Goal: Task Accomplishment & Management: Use online tool/utility

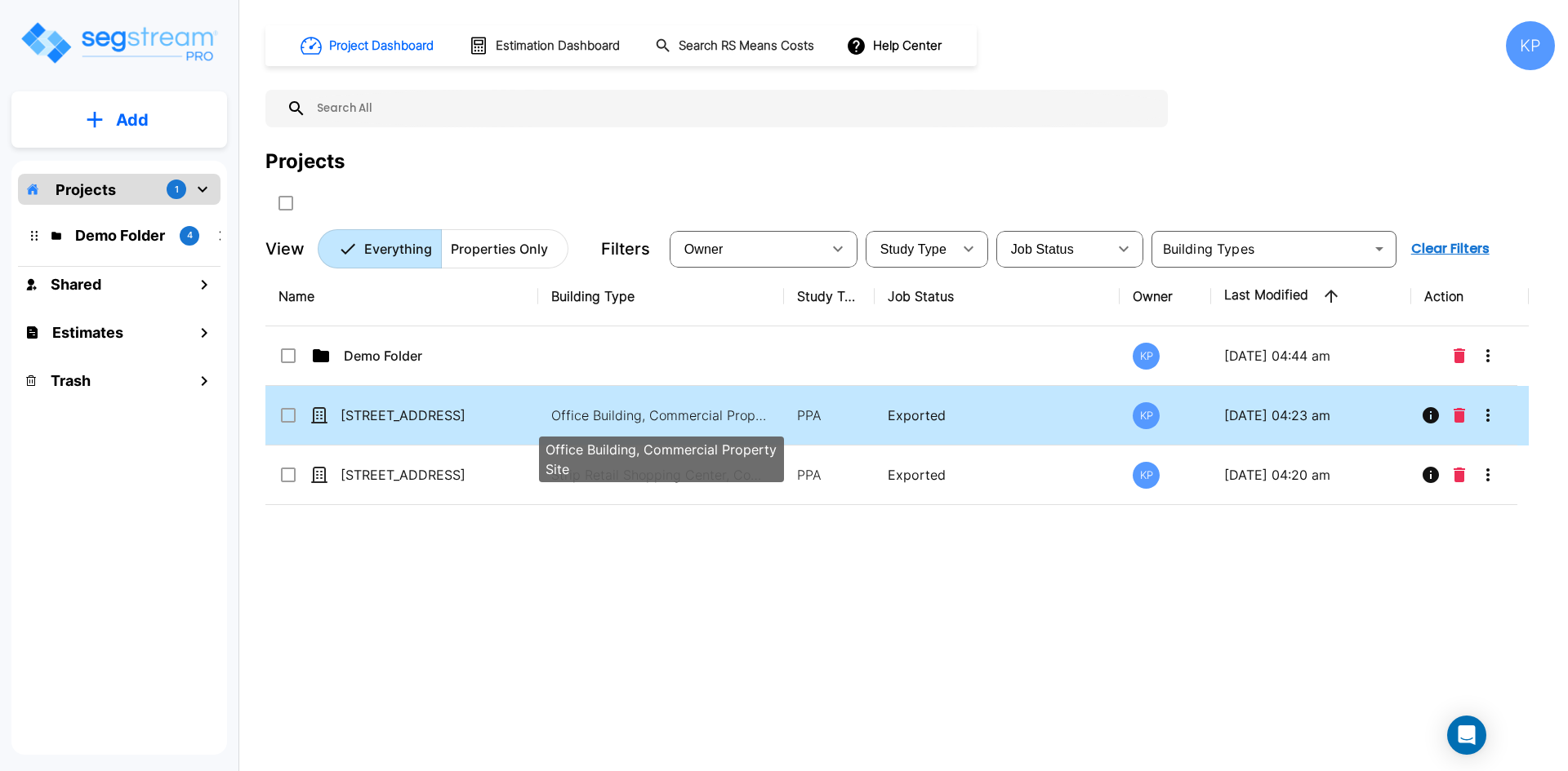
click at [668, 419] on p "Office Building, Commercial Property Site" at bounding box center [661, 416] width 221 height 19
click at [669, 414] on p "Office Building, Commercial Property Site" at bounding box center [661, 416] width 221 height 19
checkbox input "false"
click at [669, 414] on p "Office Building, Commercial Property Site" at bounding box center [661, 416] width 221 height 19
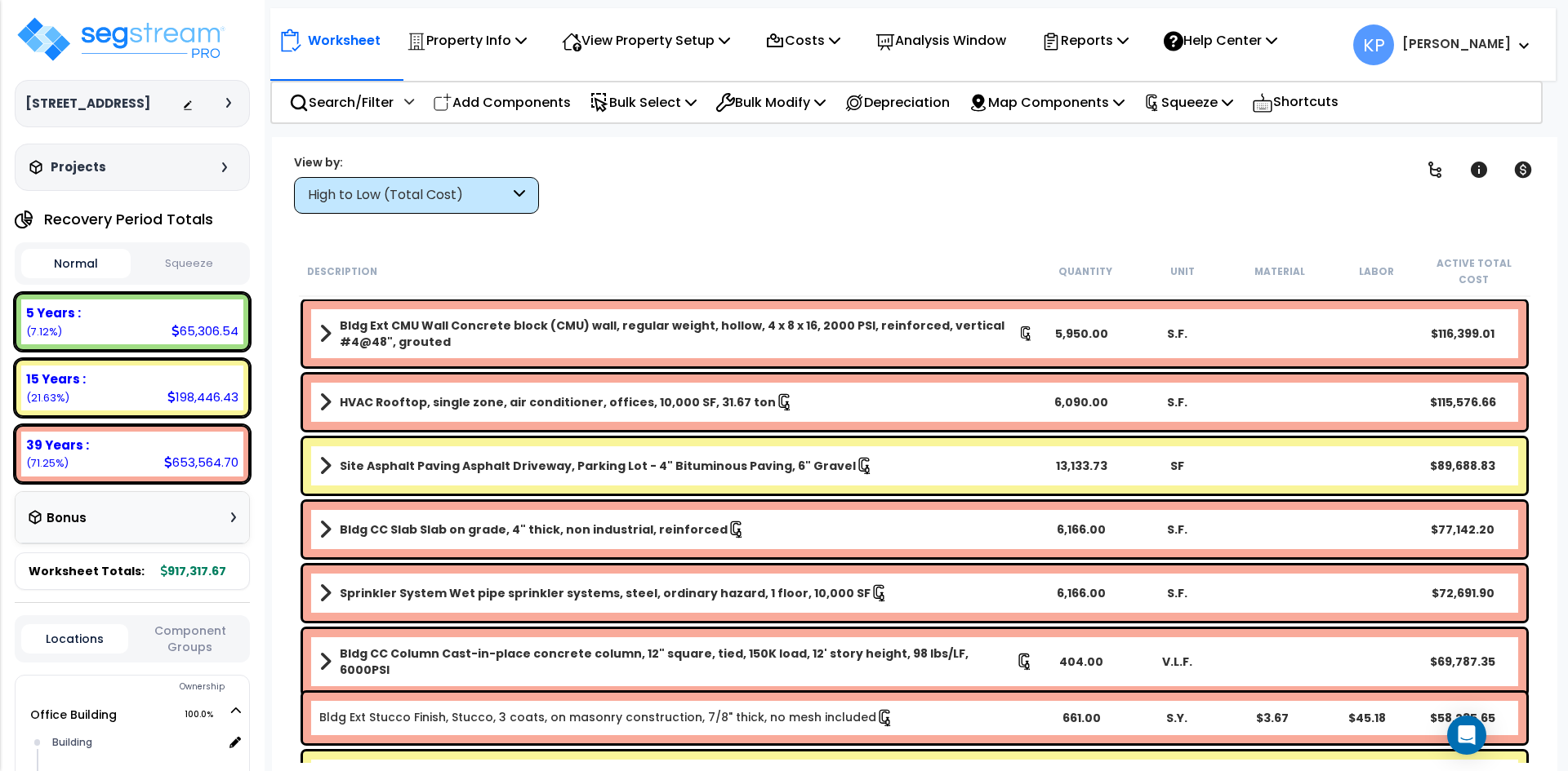
click at [200, 278] on button "Squeeze" at bounding box center [190, 264] width 110 height 29
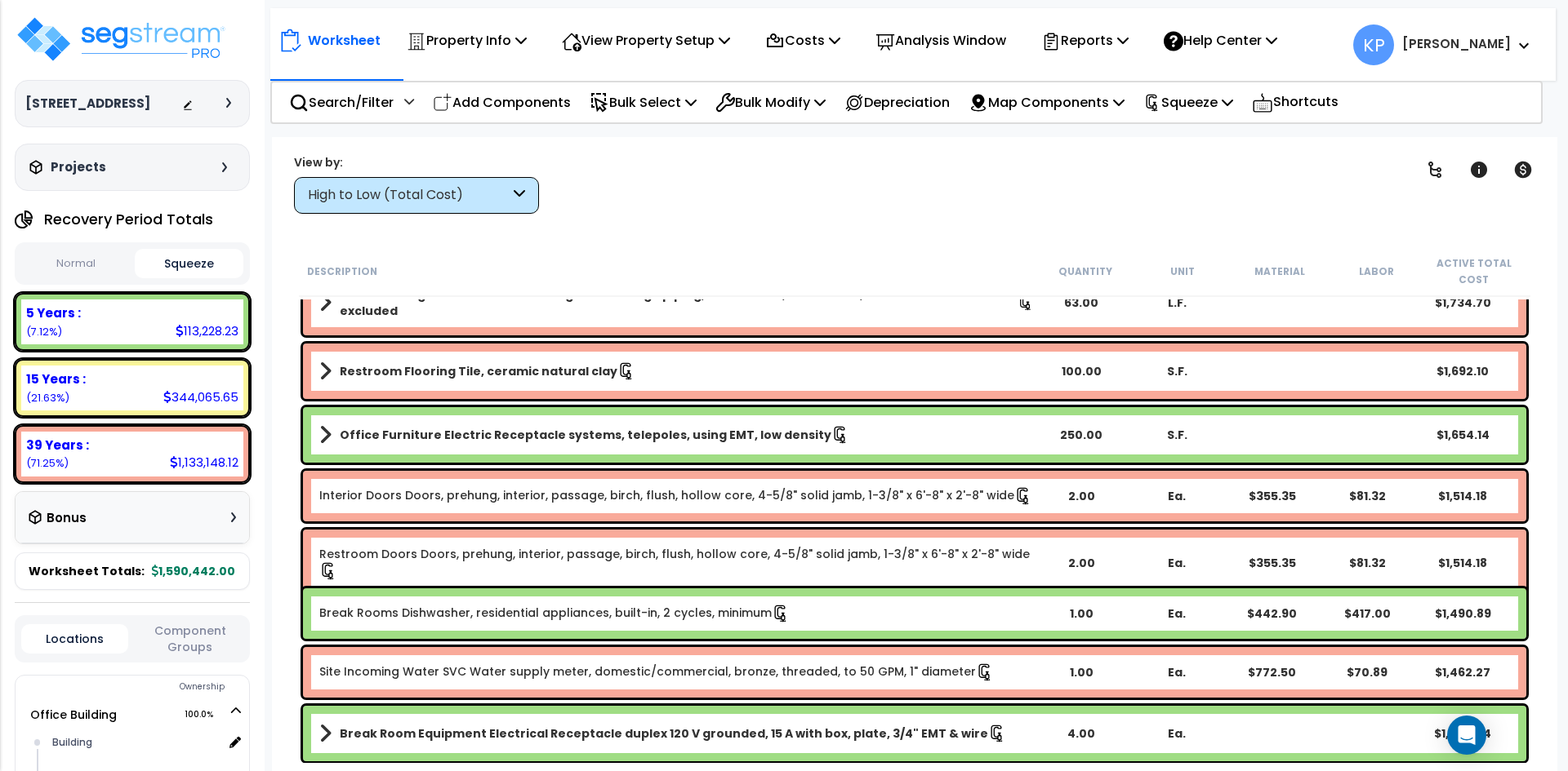
scroll to position [5958, 0]
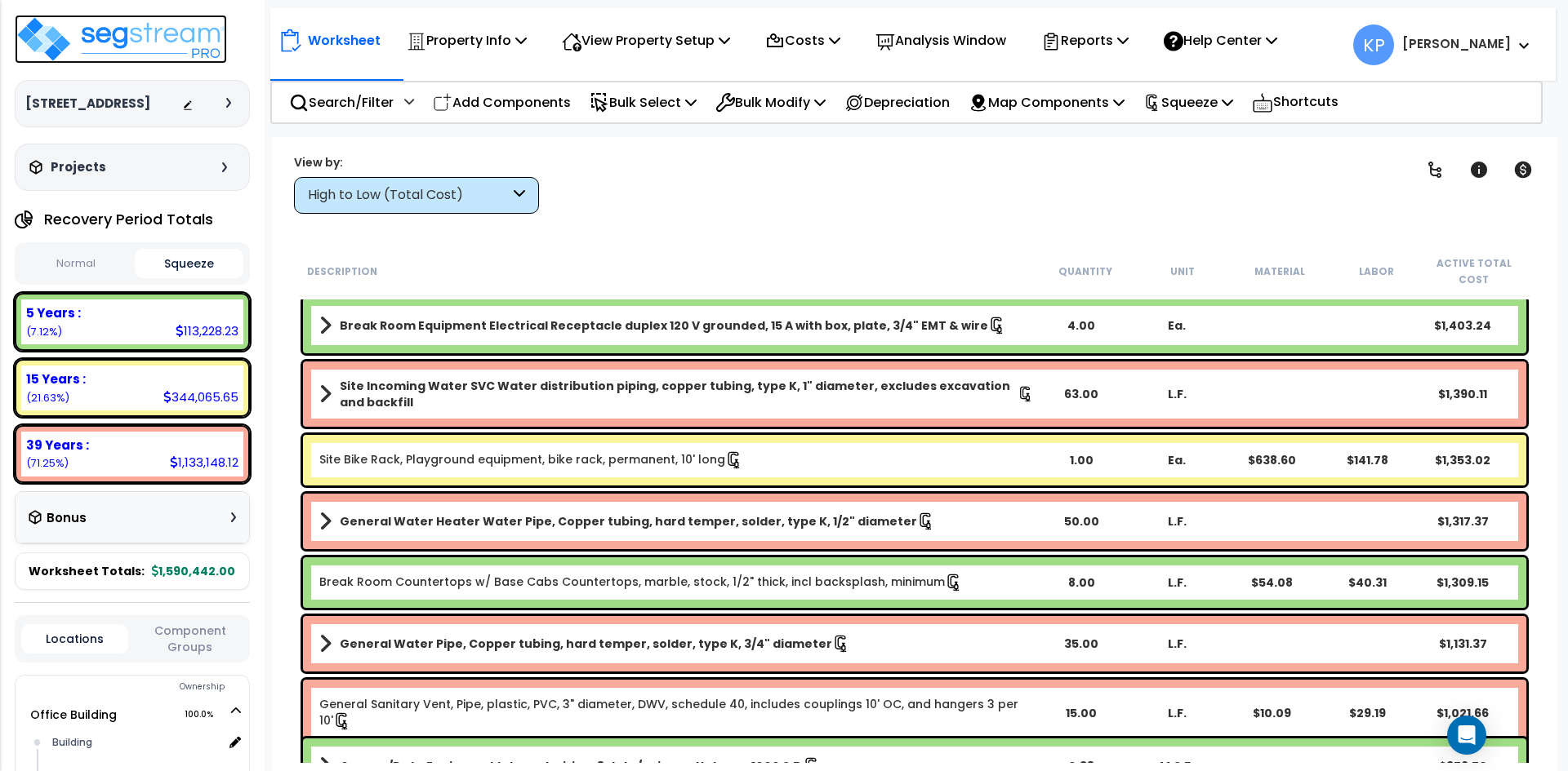
click at [55, 38] on img at bounding box center [121, 39] width 213 height 49
